Goal: Find specific page/section: Find specific page/section

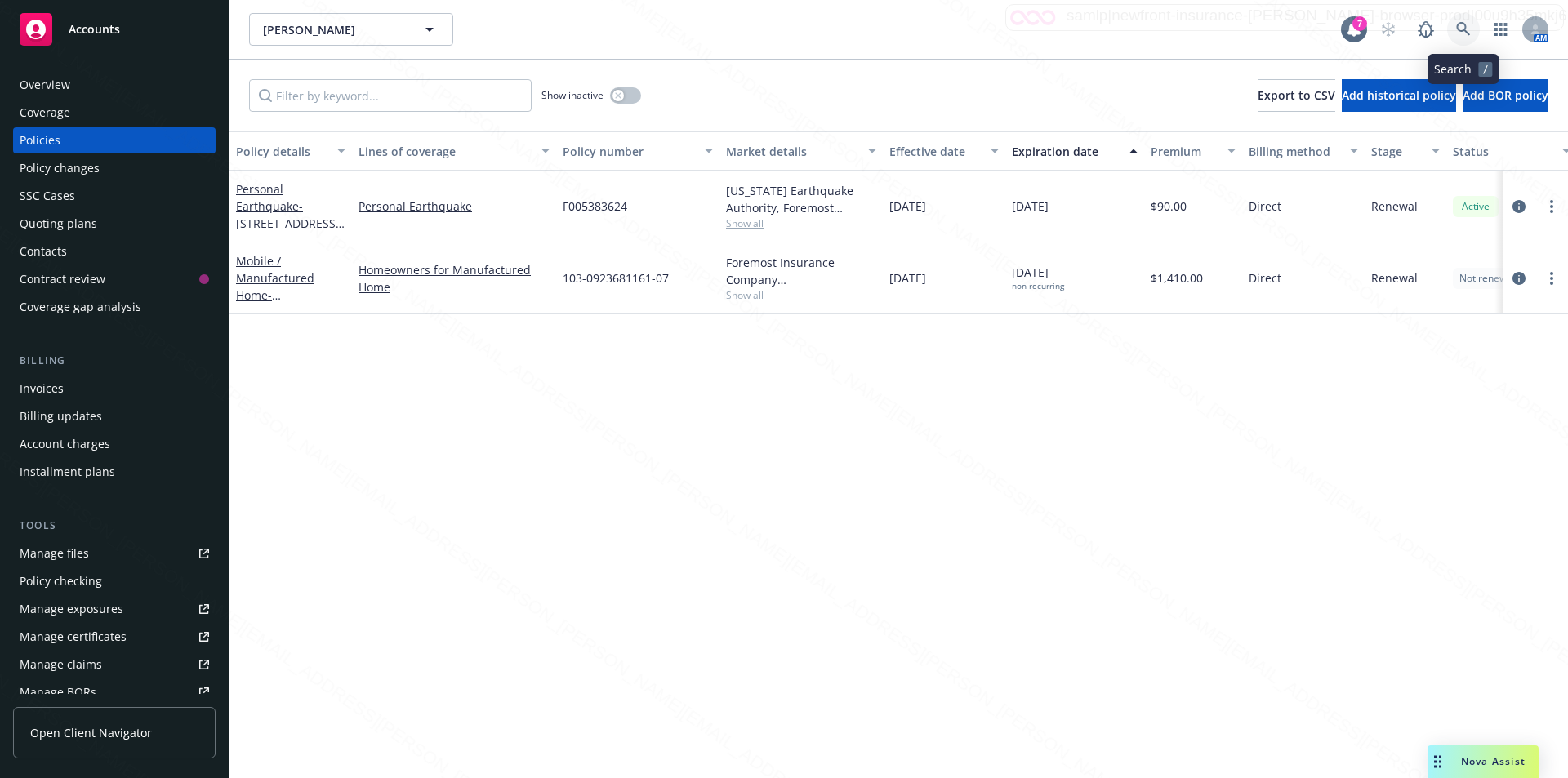
click at [1464, 21] on link at bounding box center [1463, 29] width 32 height 32
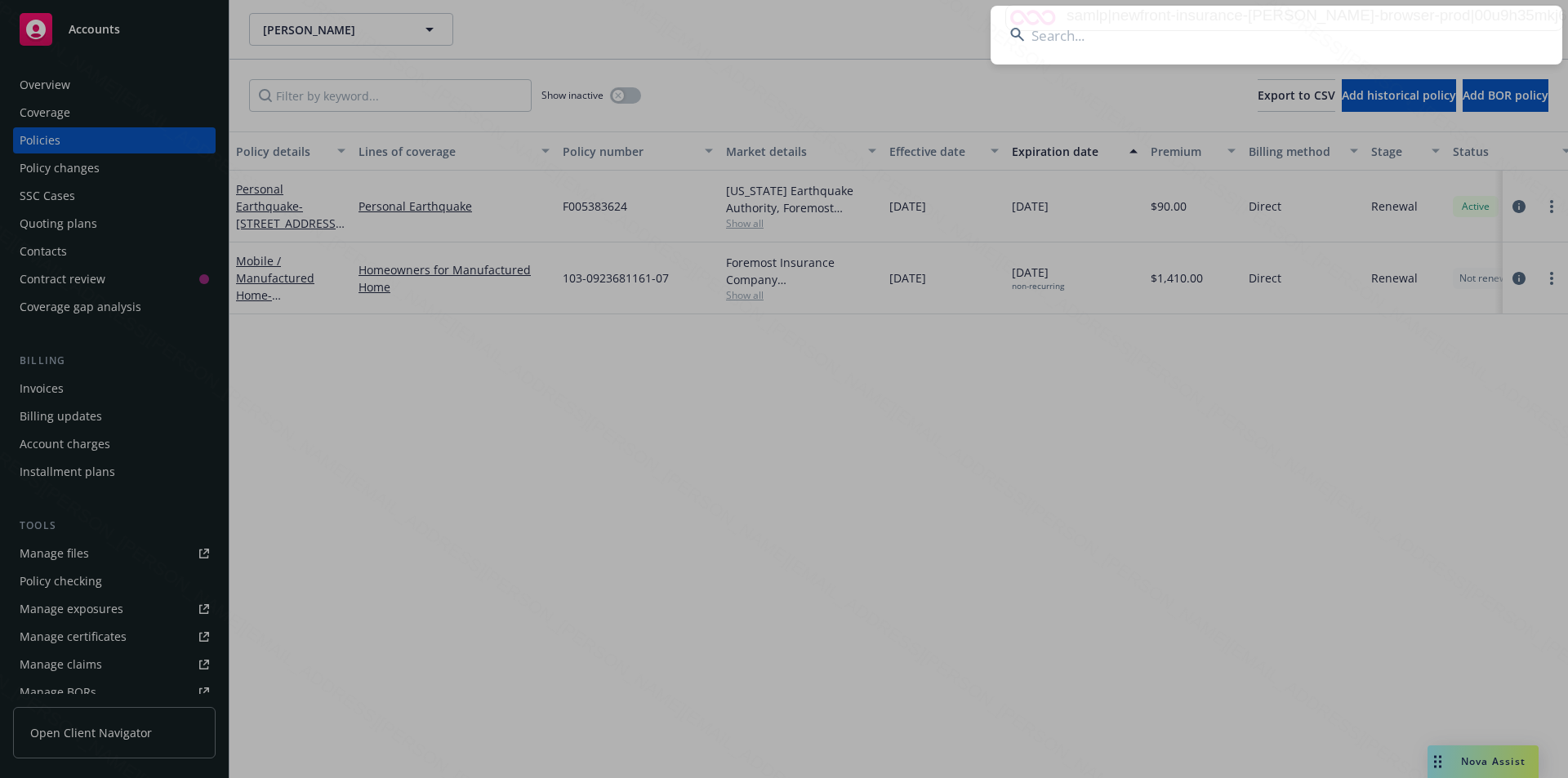
click at [1269, 38] on input at bounding box center [1276, 35] width 571 height 59
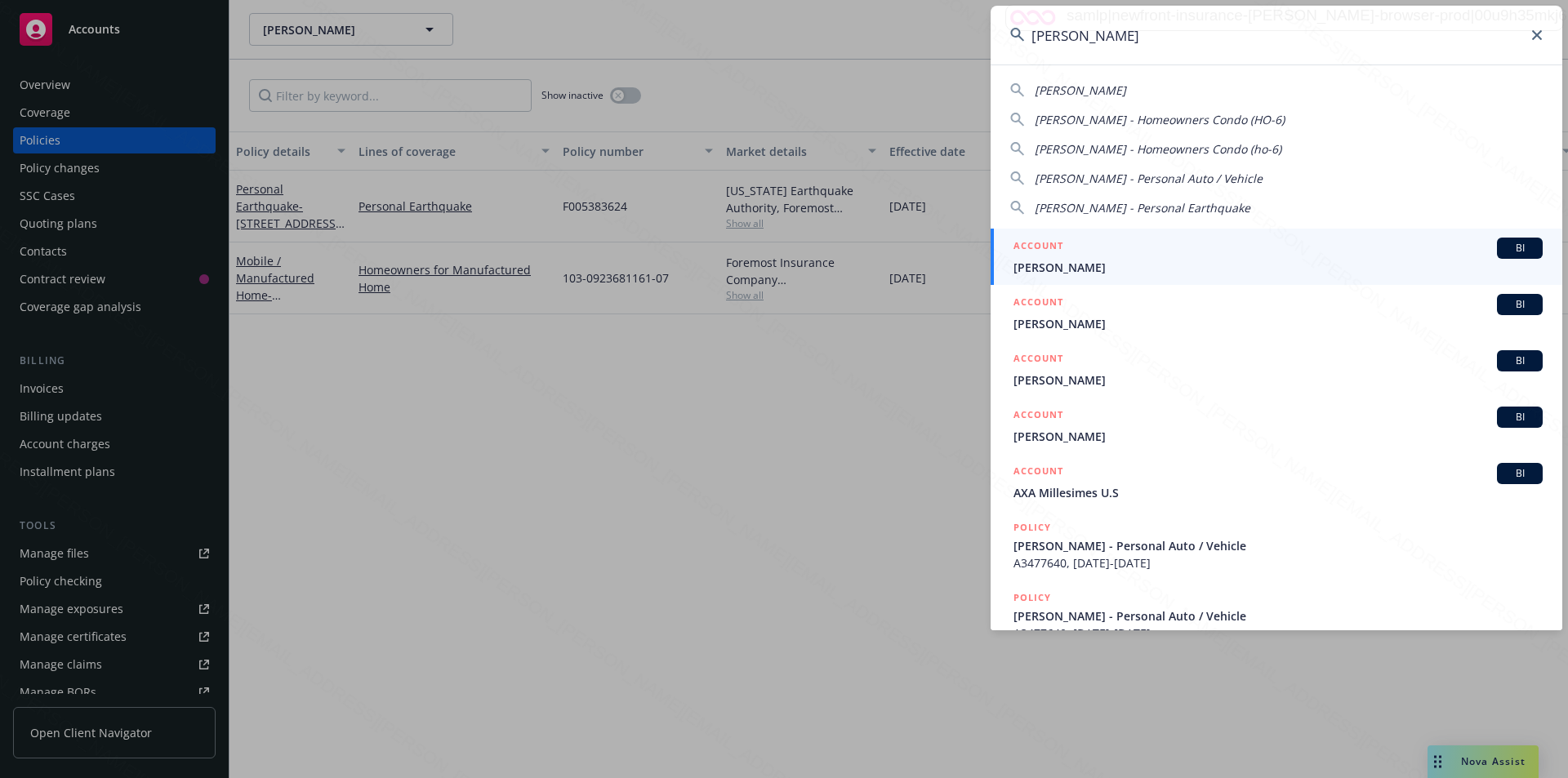
type input "[PERSON_NAME]"
click at [1038, 272] on span "[PERSON_NAME]" at bounding box center [1277, 268] width 529 height 17
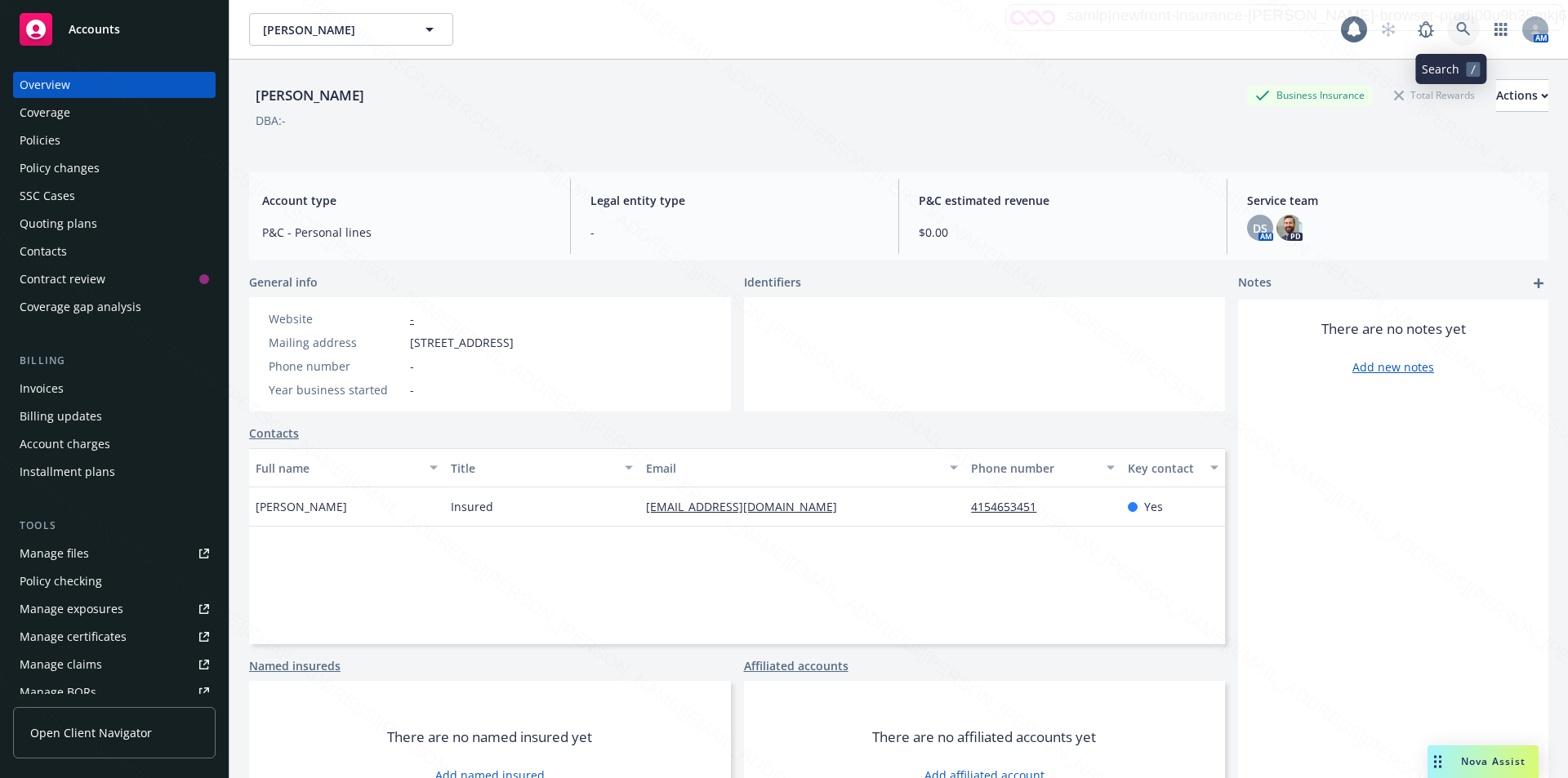
click at [1447, 26] on link at bounding box center [1463, 29] width 32 height 32
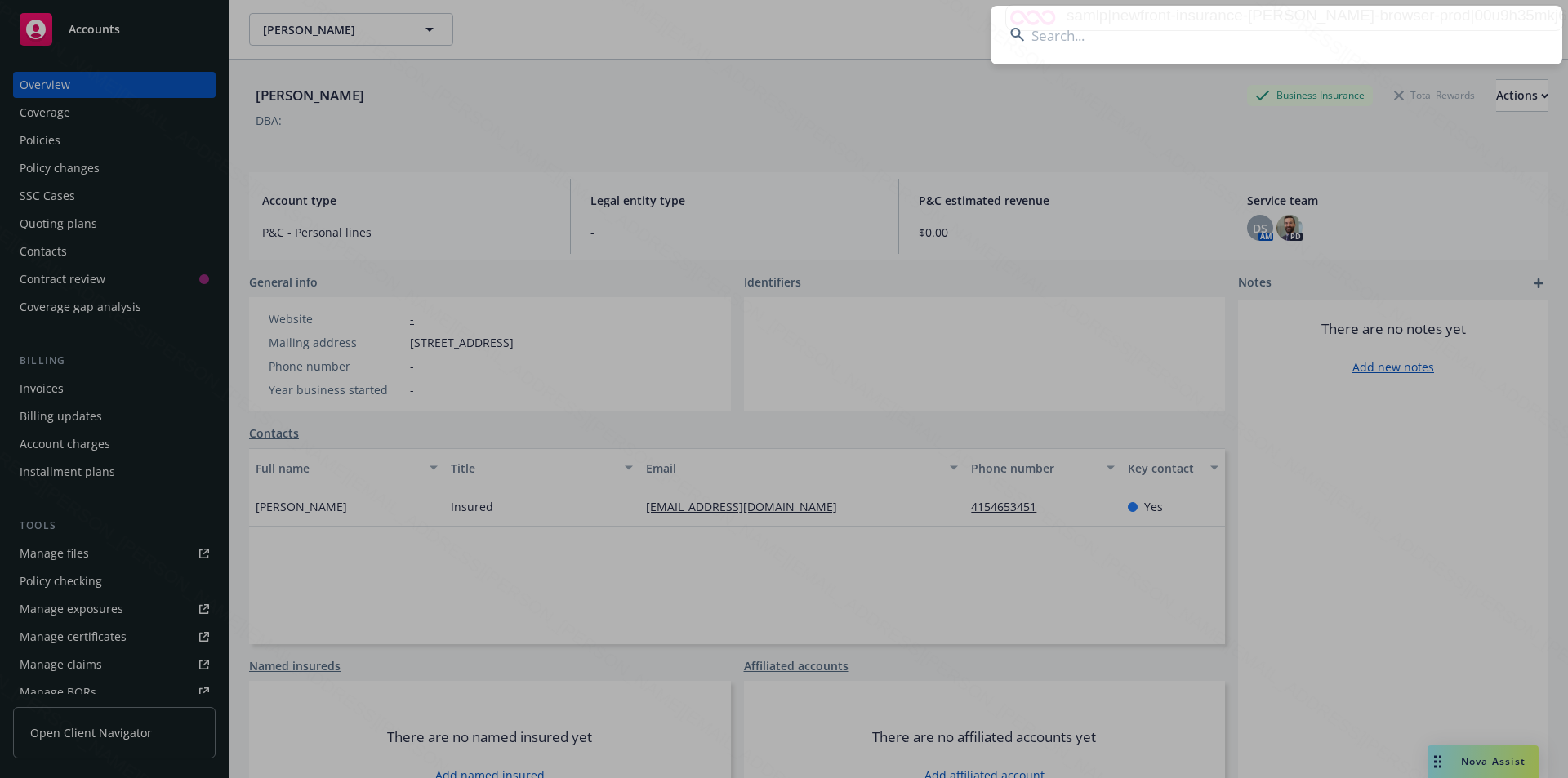
click at [1164, 50] on input at bounding box center [1276, 35] width 571 height 59
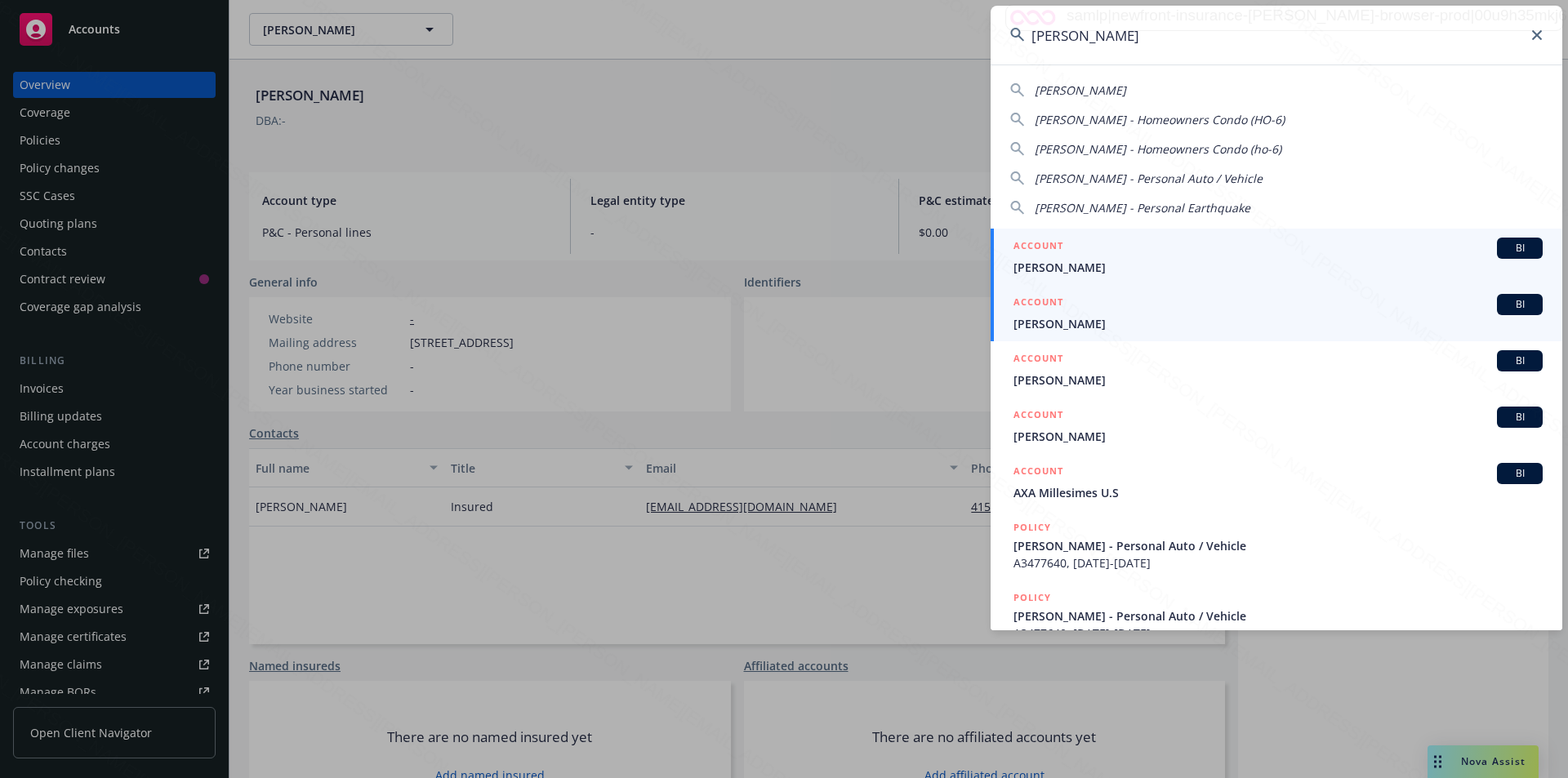
type input "[PERSON_NAME]"
click at [1068, 320] on span "[PERSON_NAME]" at bounding box center [1277, 324] width 529 height 17
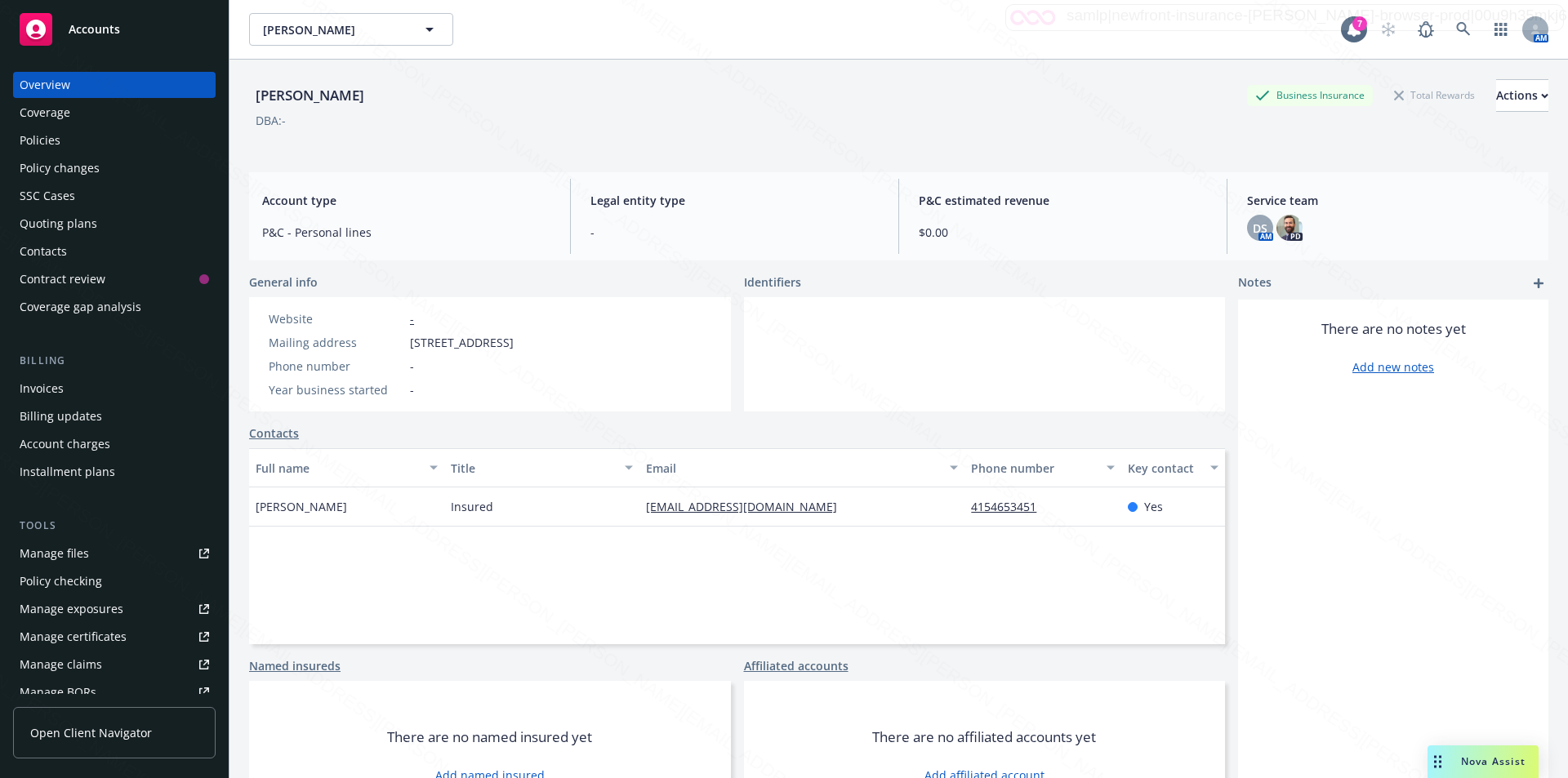
click at [63, 140] on div "Policies" at bounding box center [115, 140] width 190 height 27
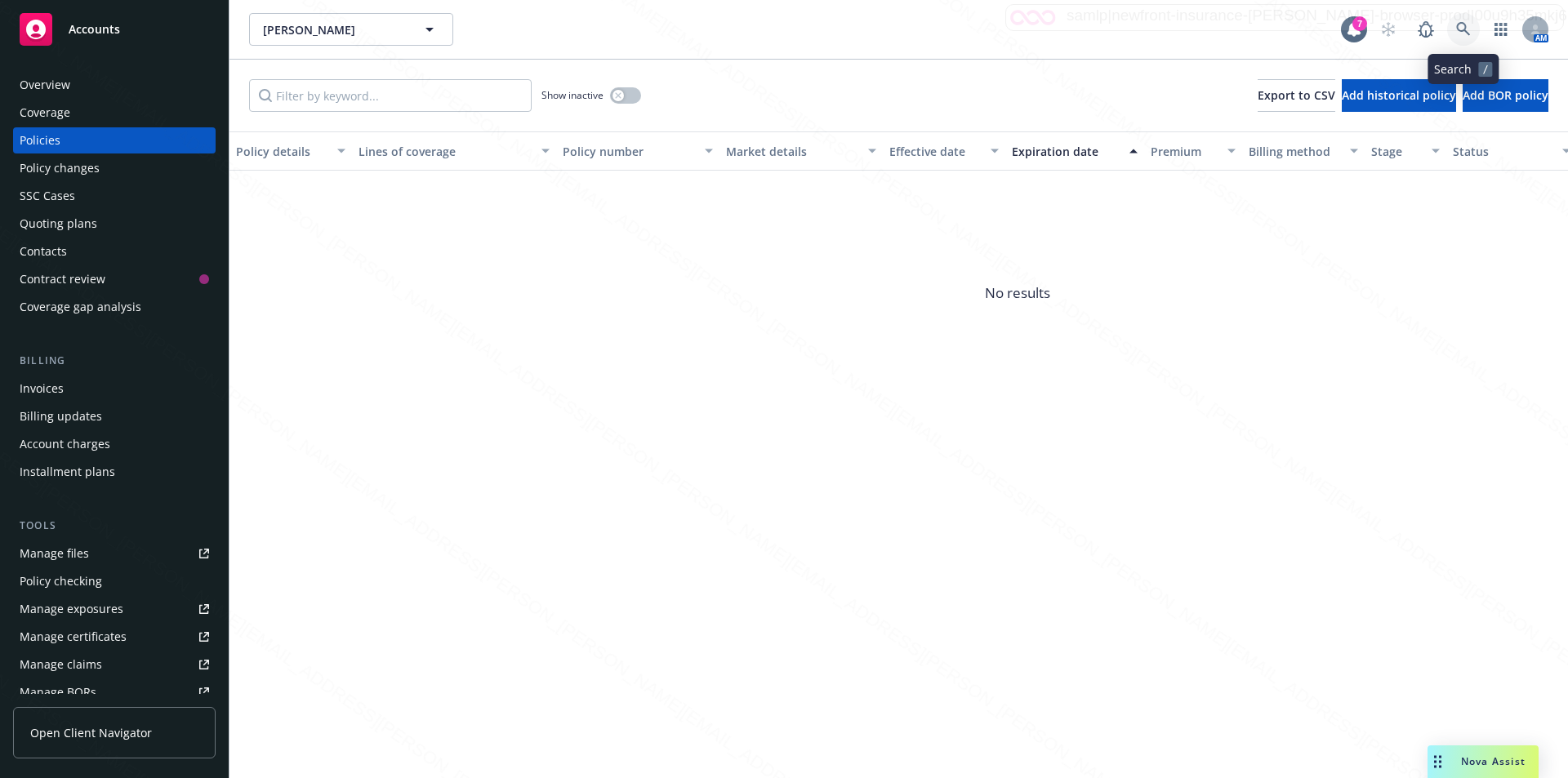
click at [1460, 21] on link at bounding box center [1463, 29] width 32 height 32
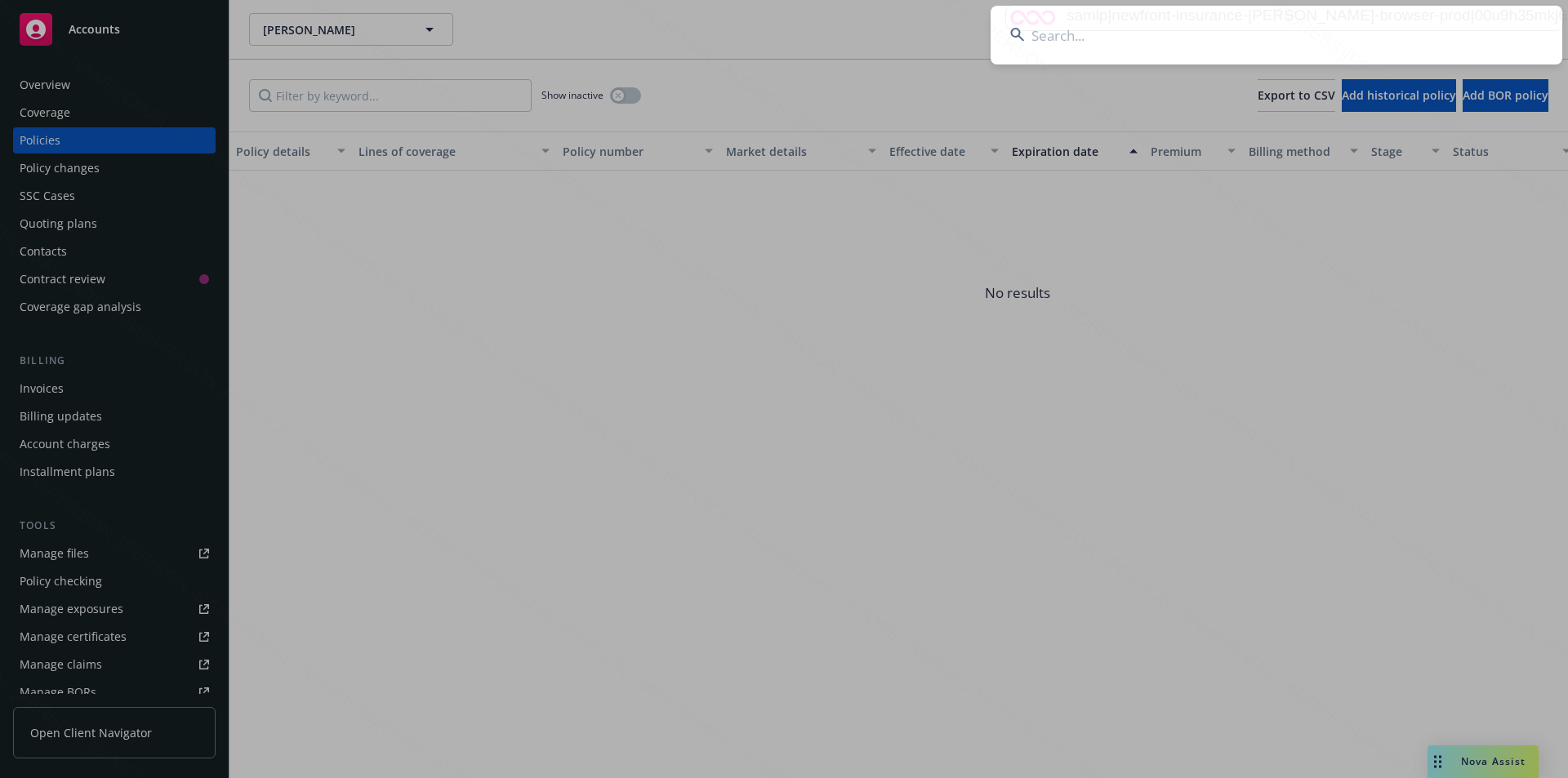
click at [1284, 48] on input at bounding box center [1276, 35] width 571 height 59
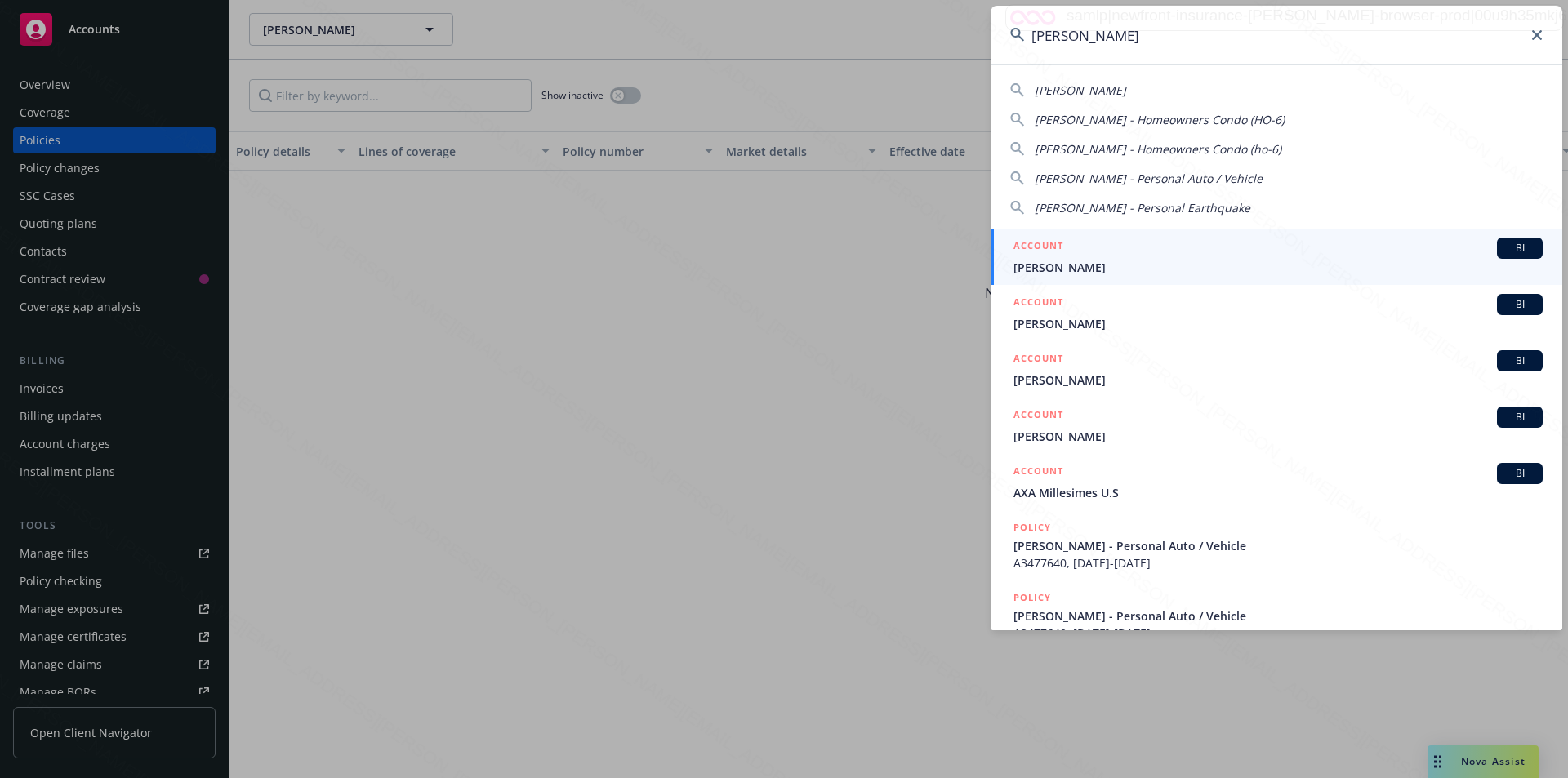
type input "[PERSON_NAME]"
click at [1087, 274] on span "[PERSON_NAME]" at bounding box center [1277, 268] width 529 height 17
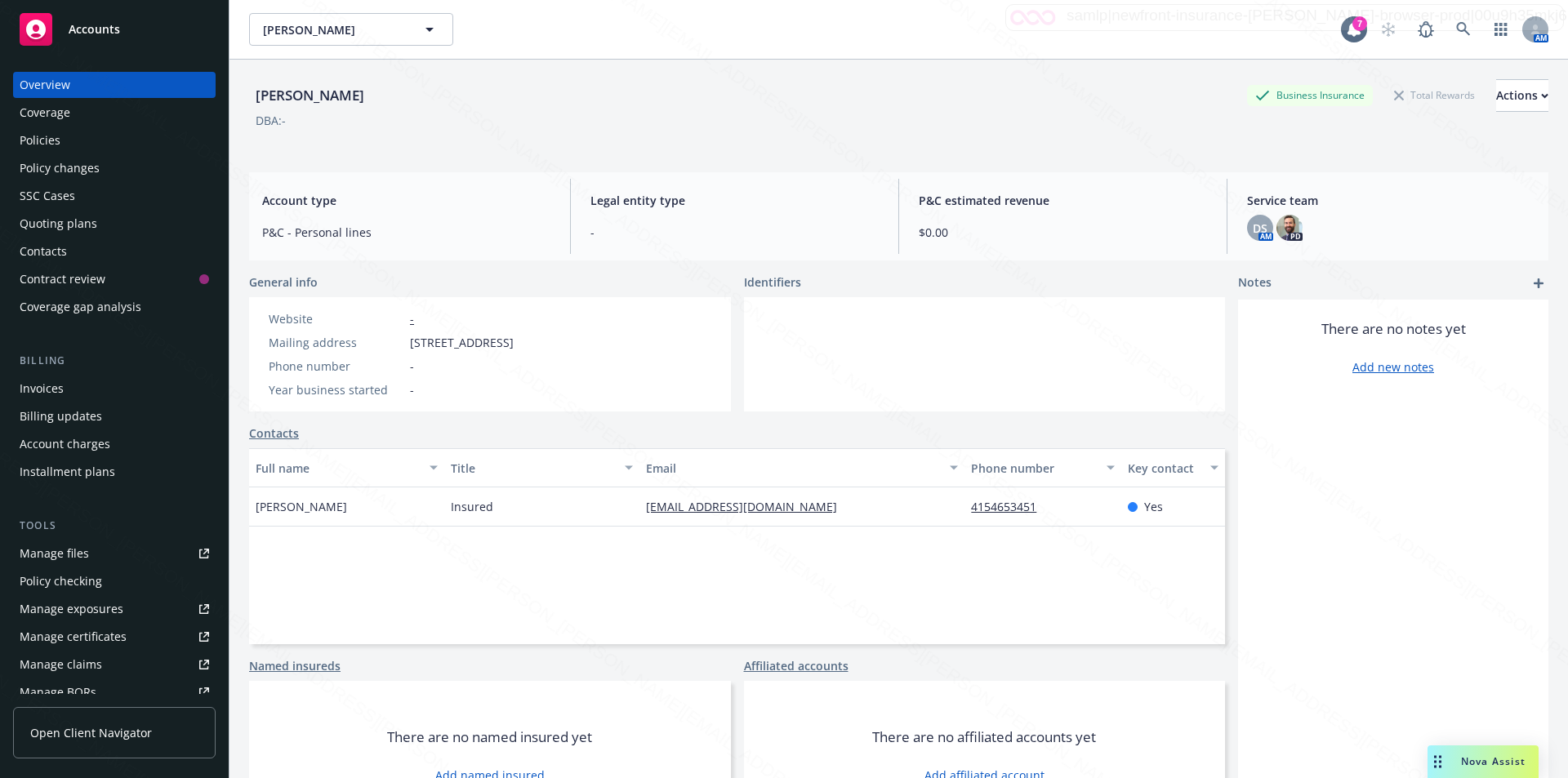
click at [18, 137] on link "Policies" at bounding box center [114, 140] width 203 height 27
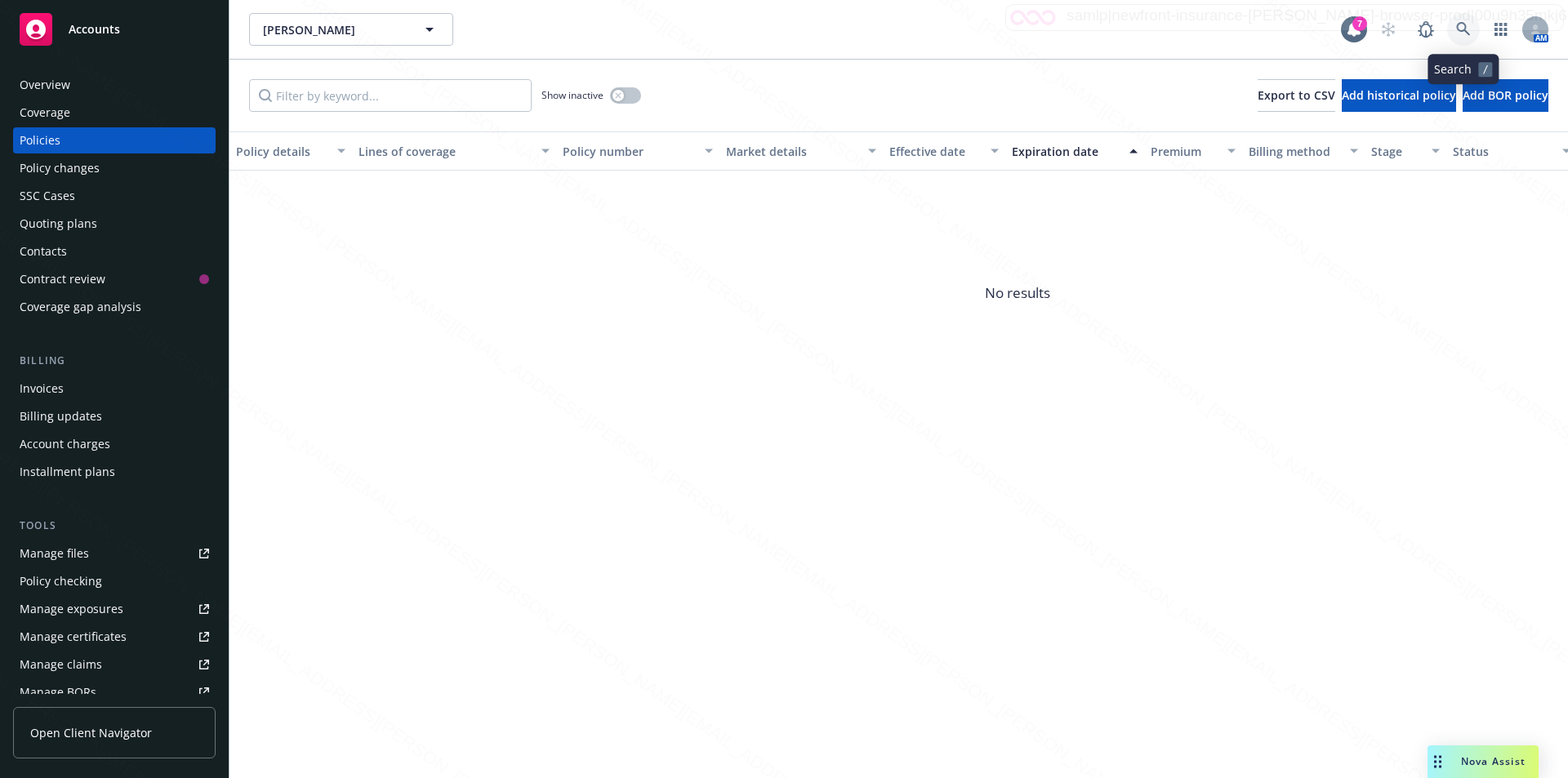
click at [1466, 24] on icon at bounding box center [1463, 29] width 15 height 15
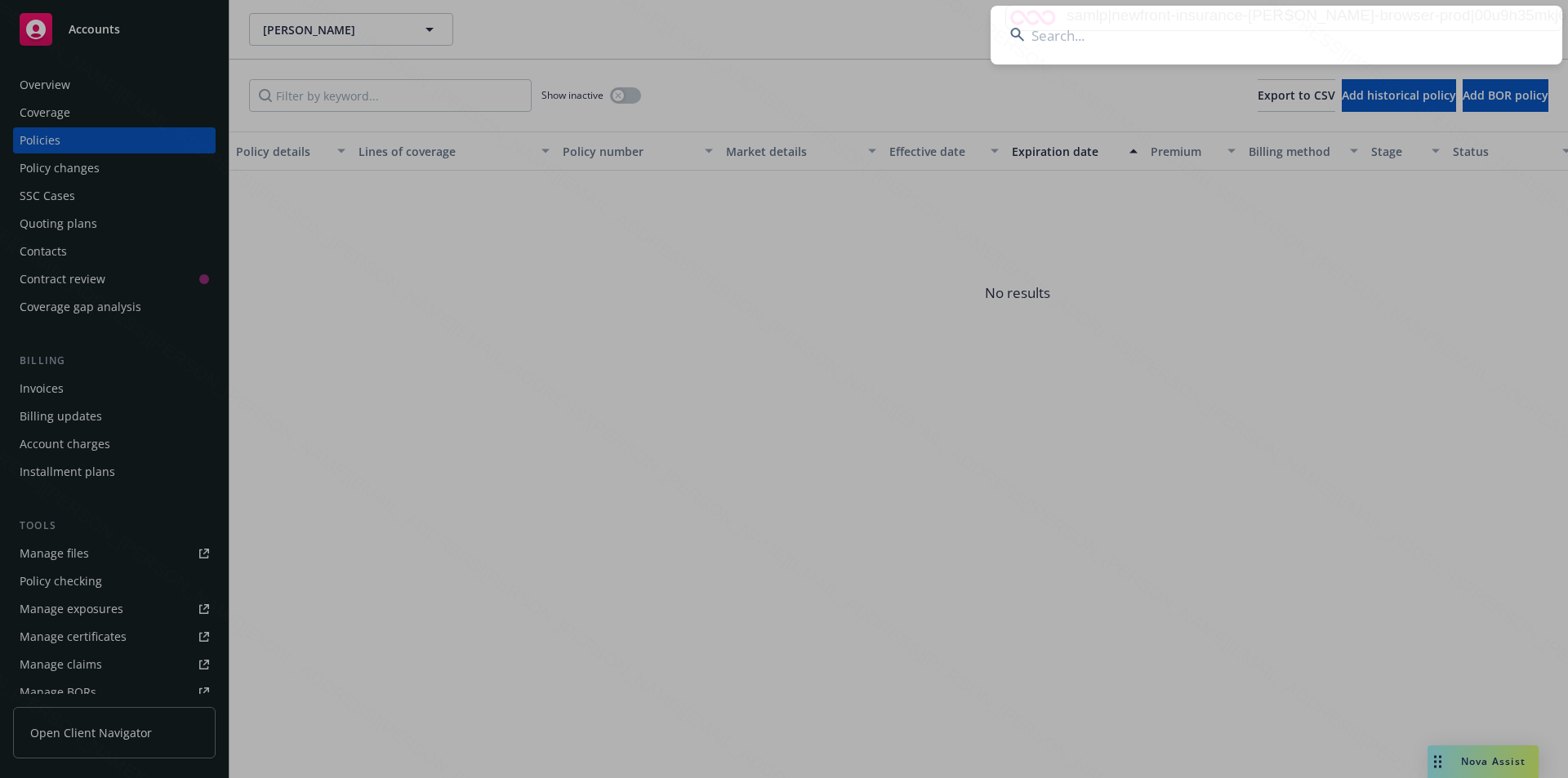
click at [1188, 46] on input at bounding box center [1276, 35] width 571 height 59
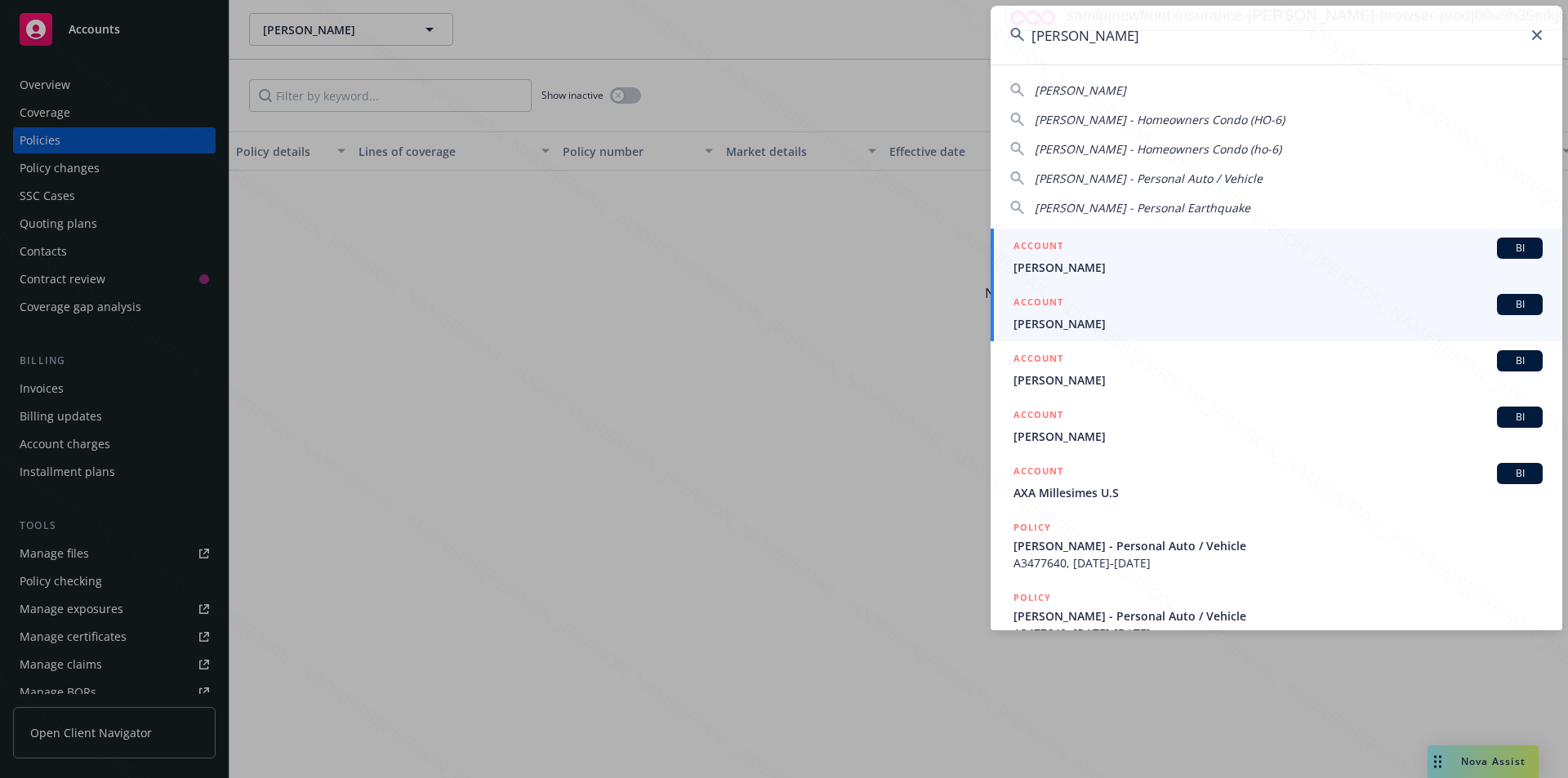
type input "[PERSON_NAME]"
click at [1046, 330] on span "[PERSON_NAME]" at bounding box center [1277, 324] width 529 height 17
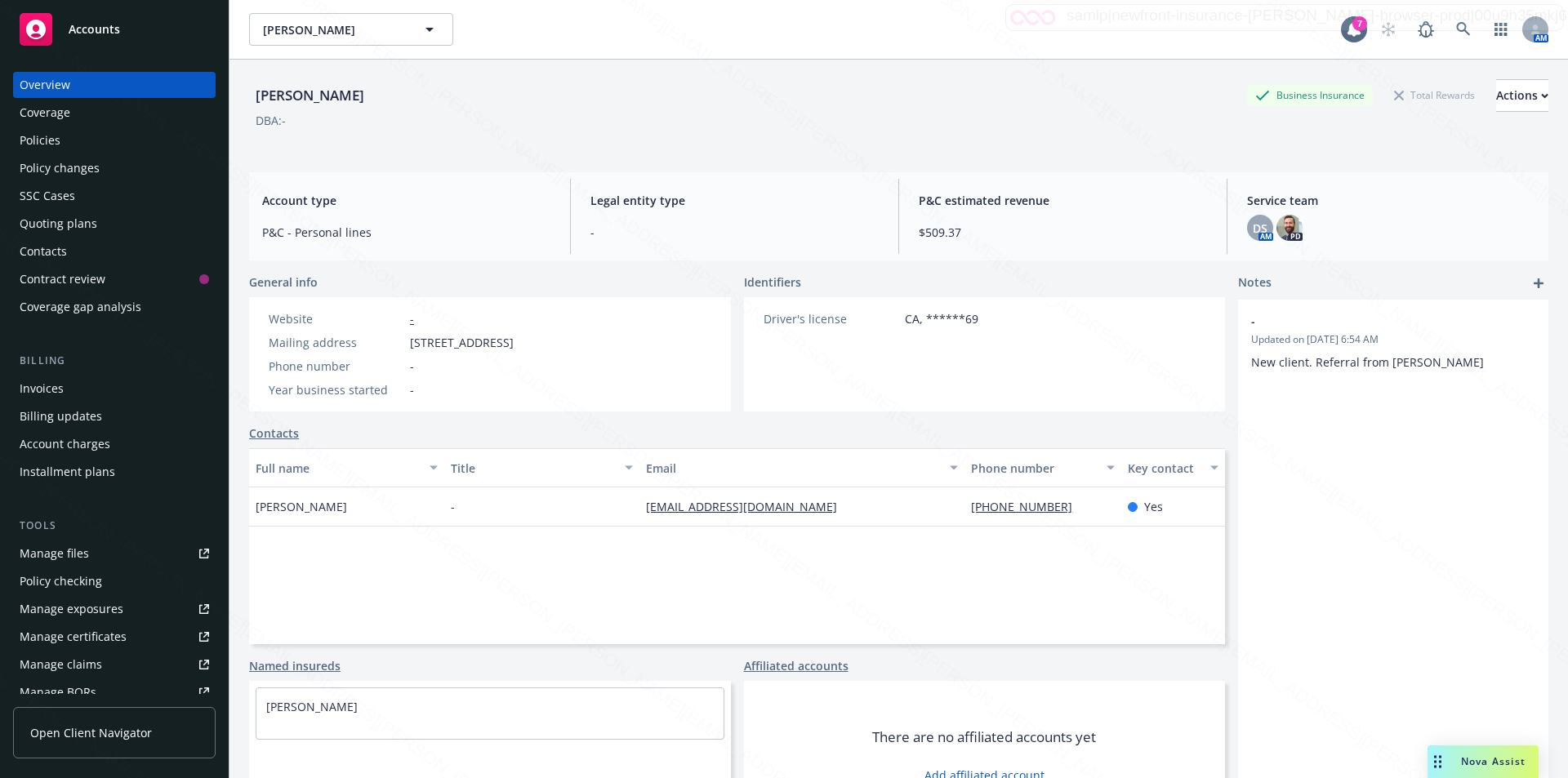
click at [50, 133] on div "Policies" at bounding box center [40, 140] width 41 height 27
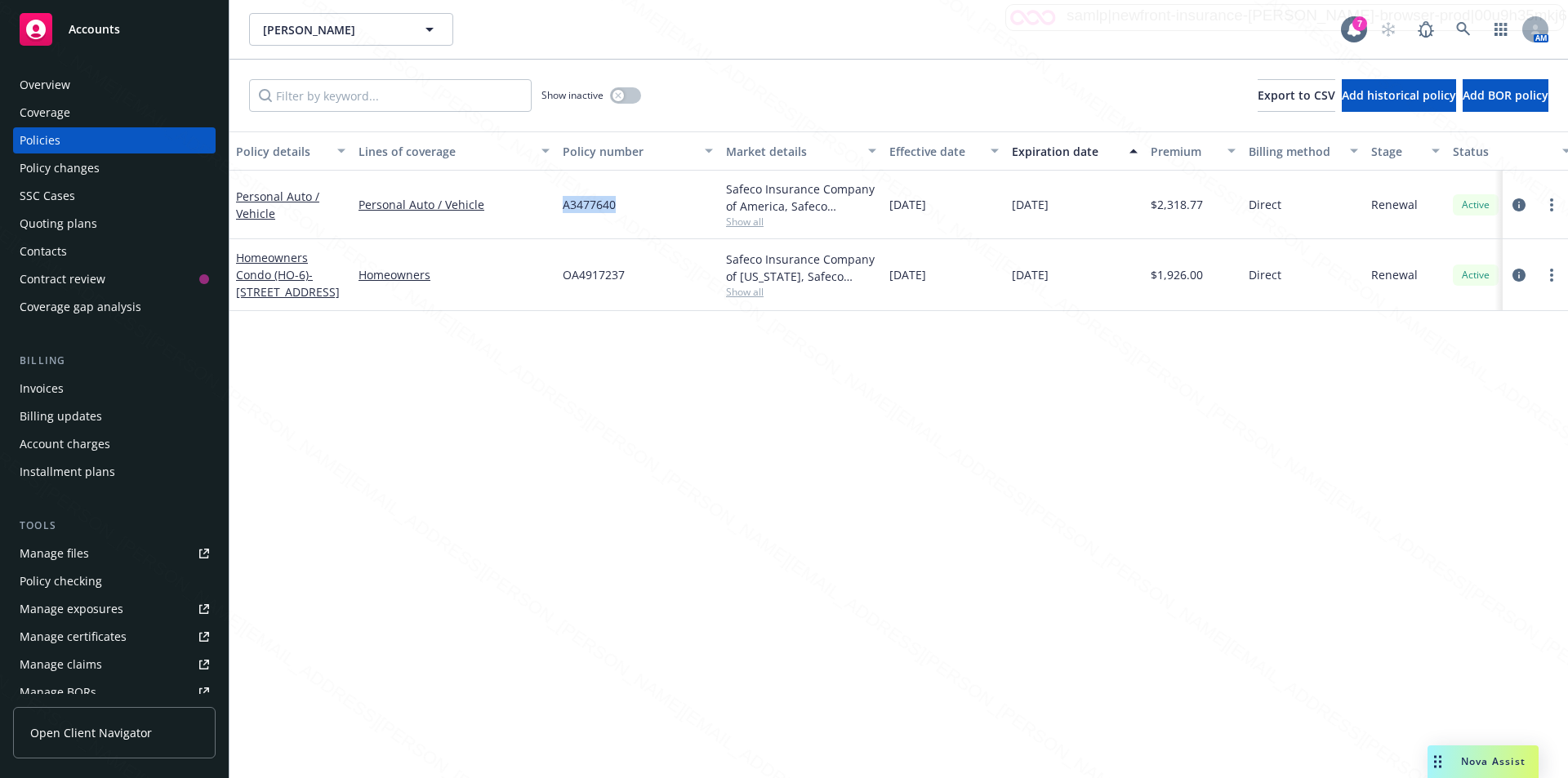
drag, startPoint x: 626, startPoint y: 206, endPoint x: 555, endPoint y: 209, distance: 71.1
click at [555, 209] on div "Personal Auto / Vehicle Personal Auto / Vehicle A3477640 Safeco Insurance Compa…" at bounding box center [1017, 205] width 1576 height 68
copy div "A3477640"
click at [1460, 27] on icon at bounding box center [1463, 29] width 15 height 15
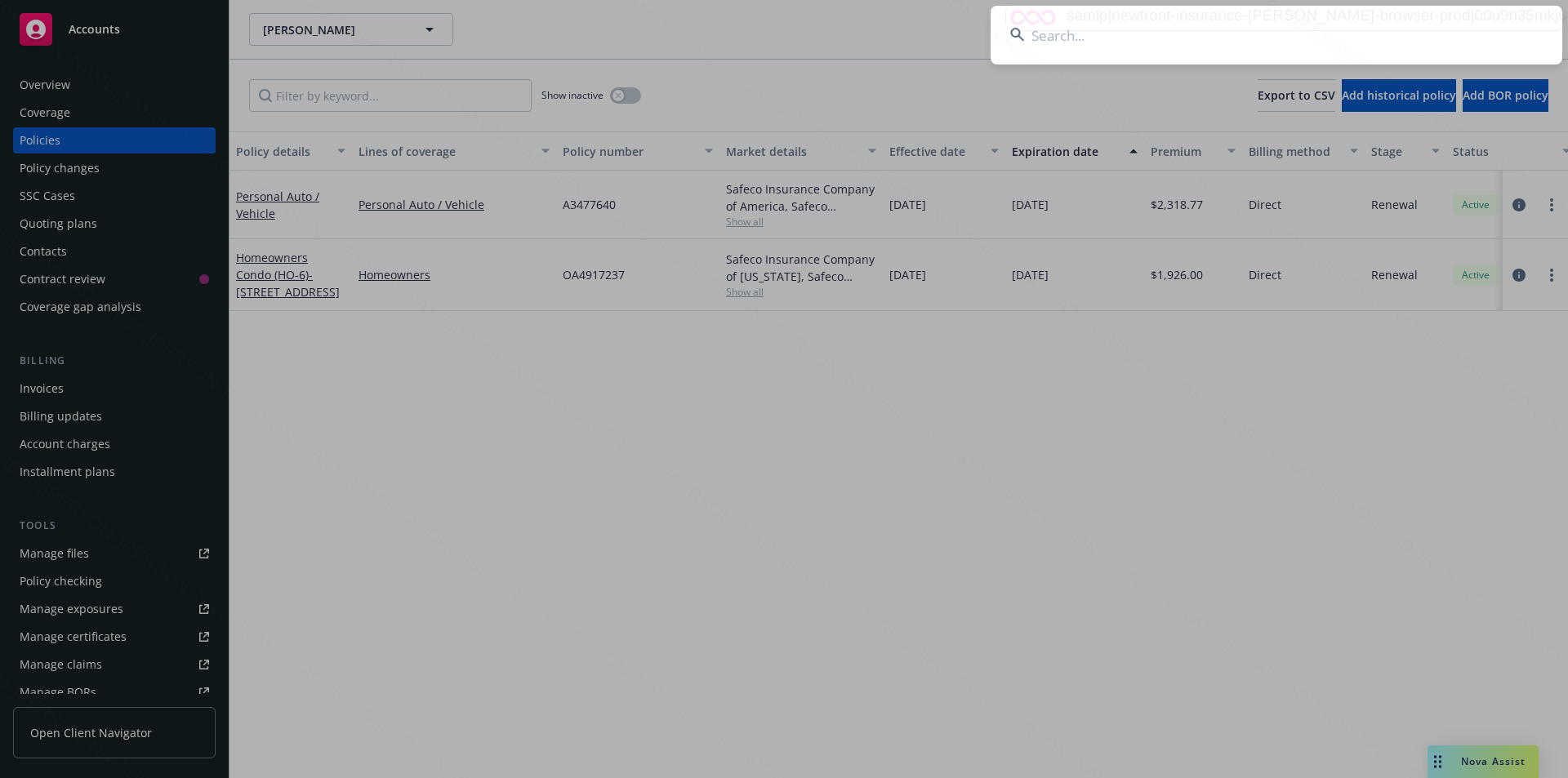
click at [1134, 35] on input at bounding box center [1276, 35] width 571 height 59
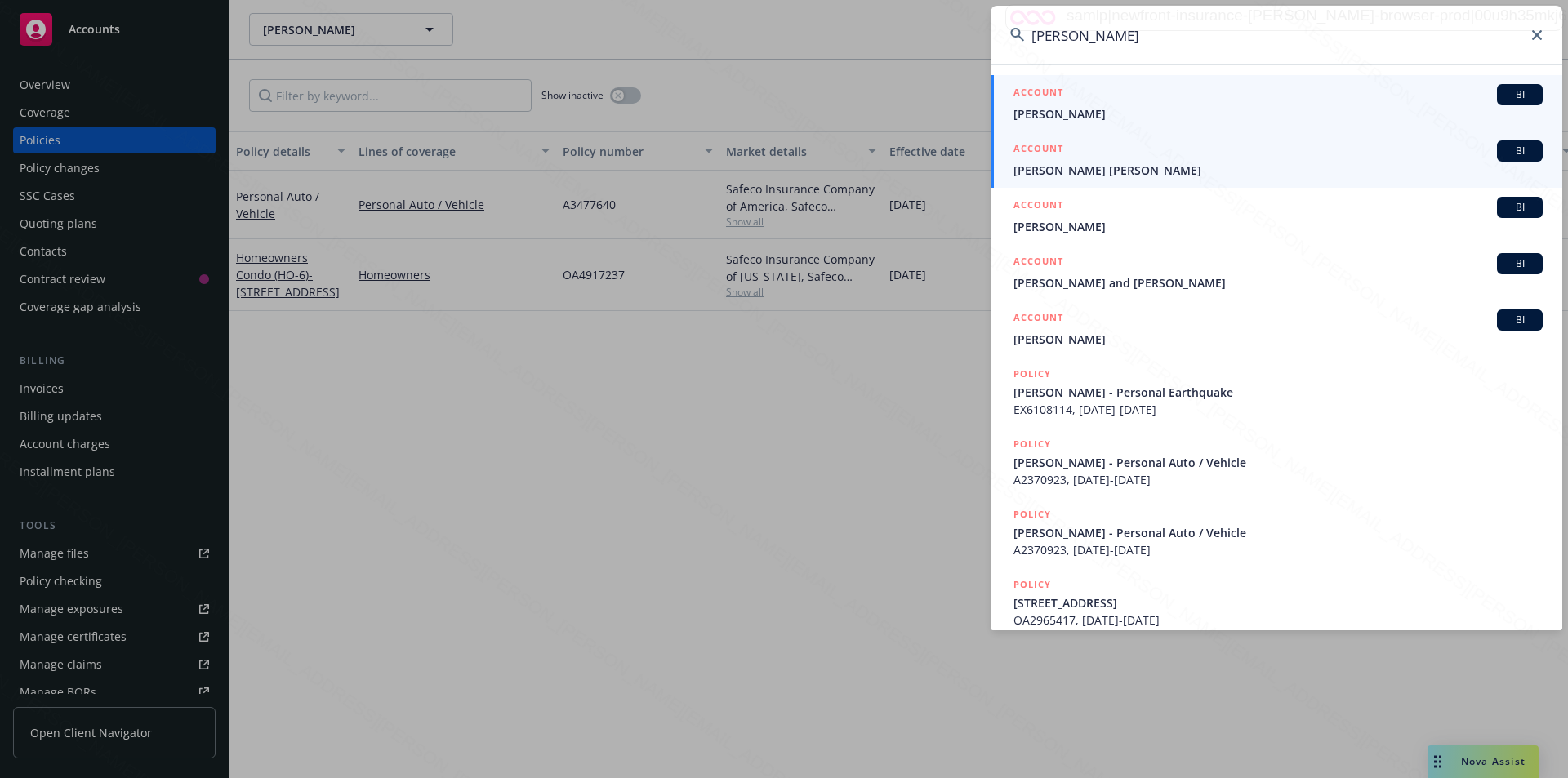
type input "[PERSON_NAME]"
click at [1061, 107] on span "[PERSON_NAME]" at bounding box center [1277, 114] width 529 height 17
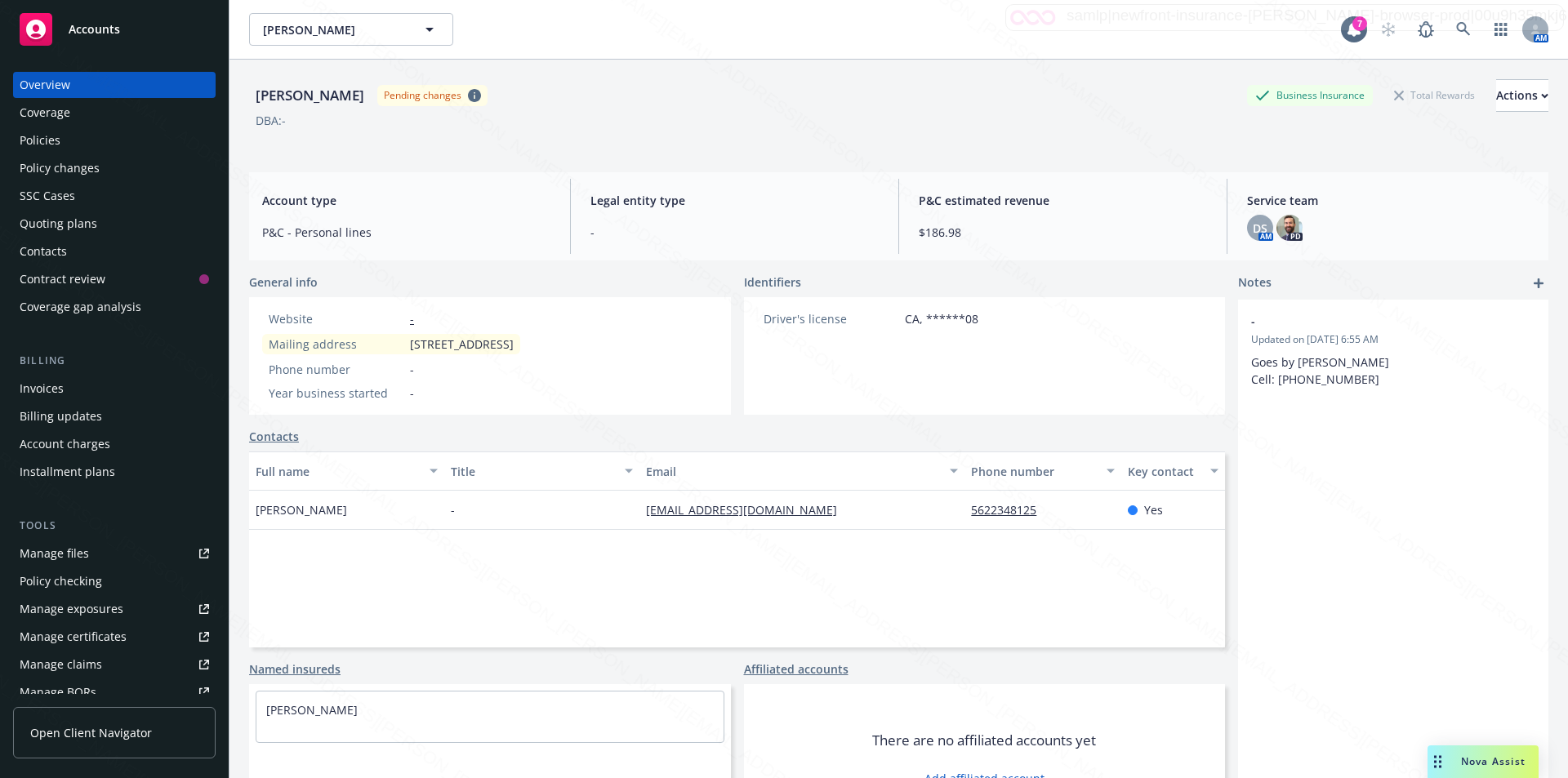
click at [32, 133] on div "Policies" at bounding box center [40, 140] width 41 height 27
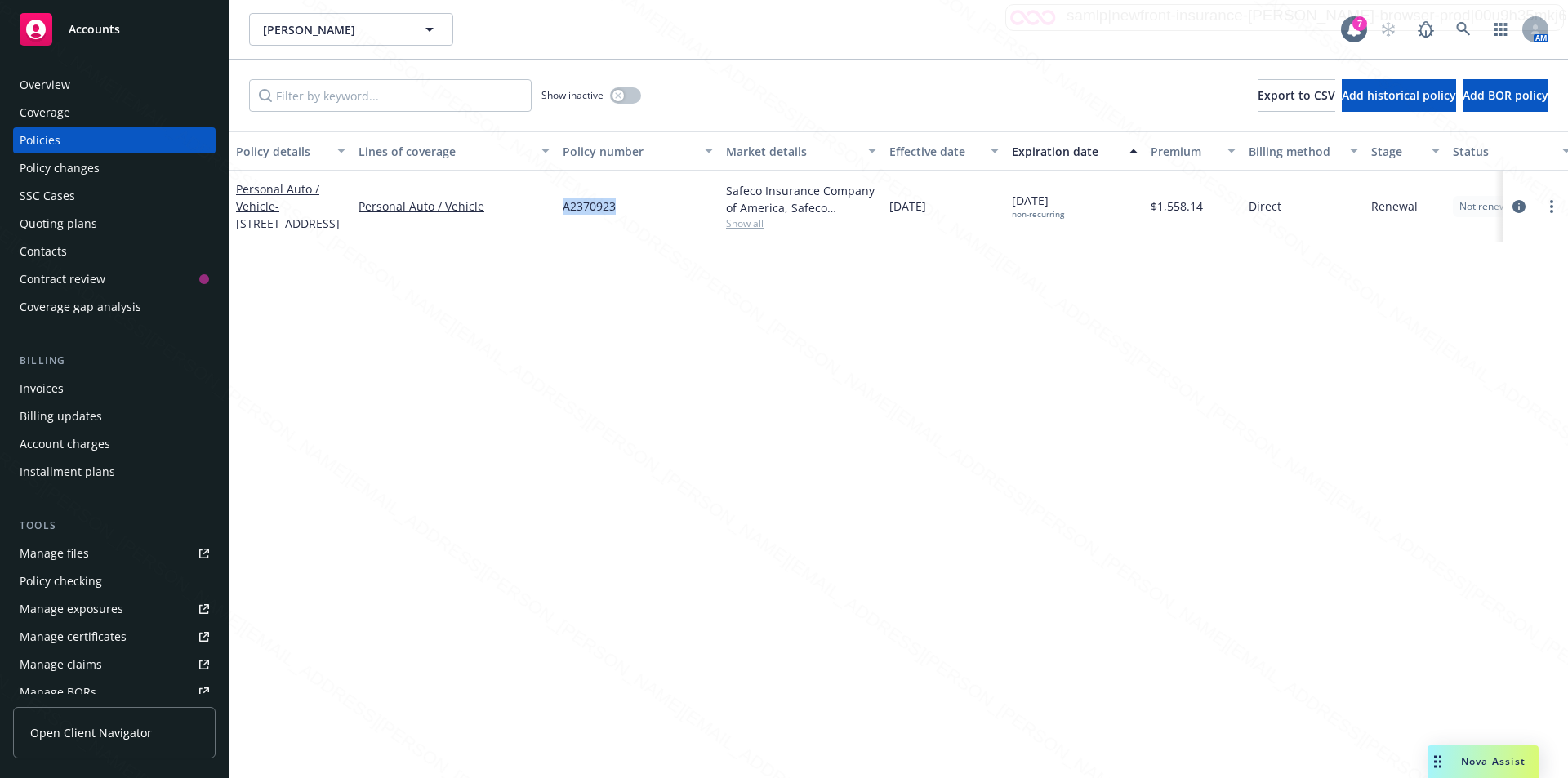
drag, startPoint x: 628, startPoint y: 213, endPoint x: 569, endPoint y: 209, distance: 59.1
click at [554, 209] on div "Personal Auto / Vehicle - [STREET_ADDRESS] Personal Auto / Vehicle A2370923 Saf…" at bounding box center [1017, 207] width 1576 height 72
copy div "A2370923"
